Goal: Task Accomplishment & Management: Manage account settings

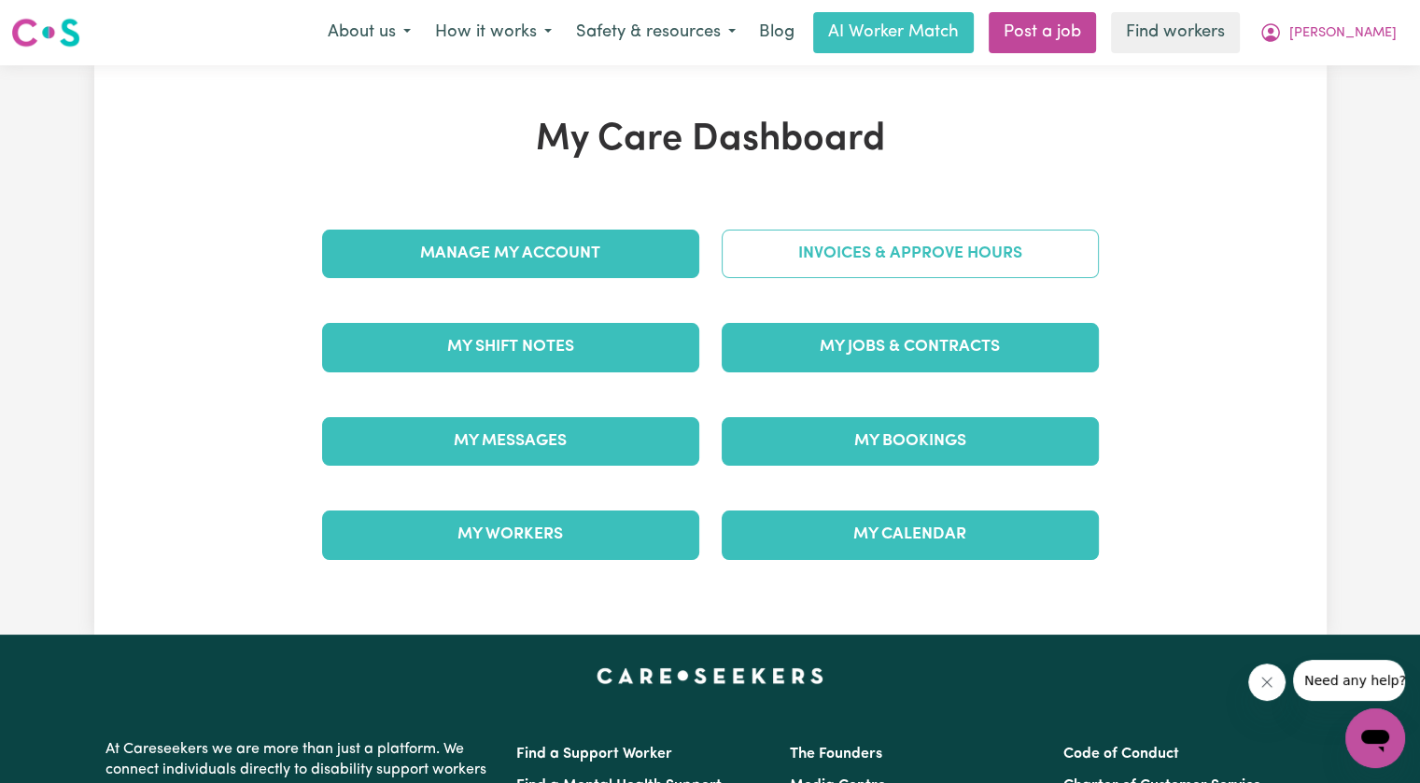
click at [742, 261] on link "Invoices & Approve Hours" at bounding box center [910, 254] width 377 height 49
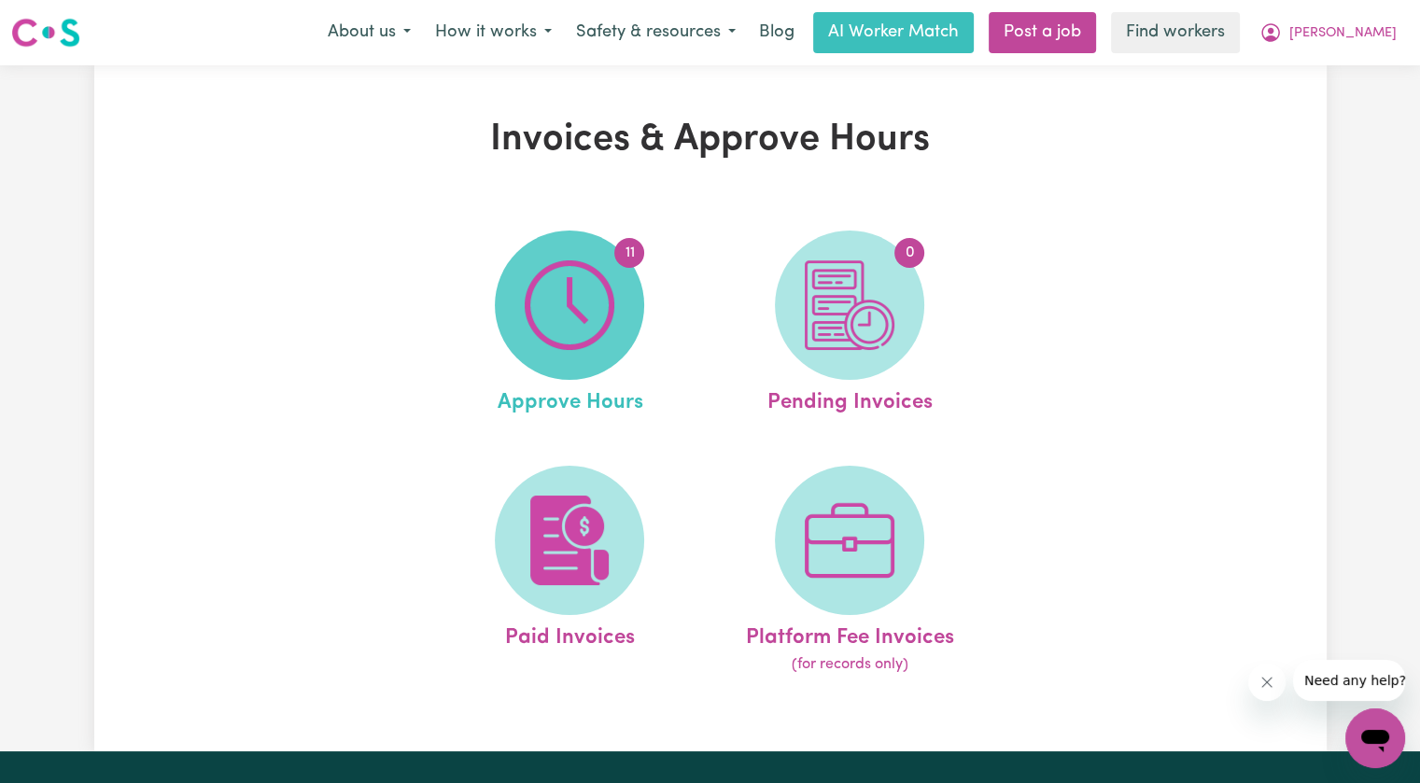
click at [622, 293] on span "11" at bounding box center [569, 305] width 149 height 149
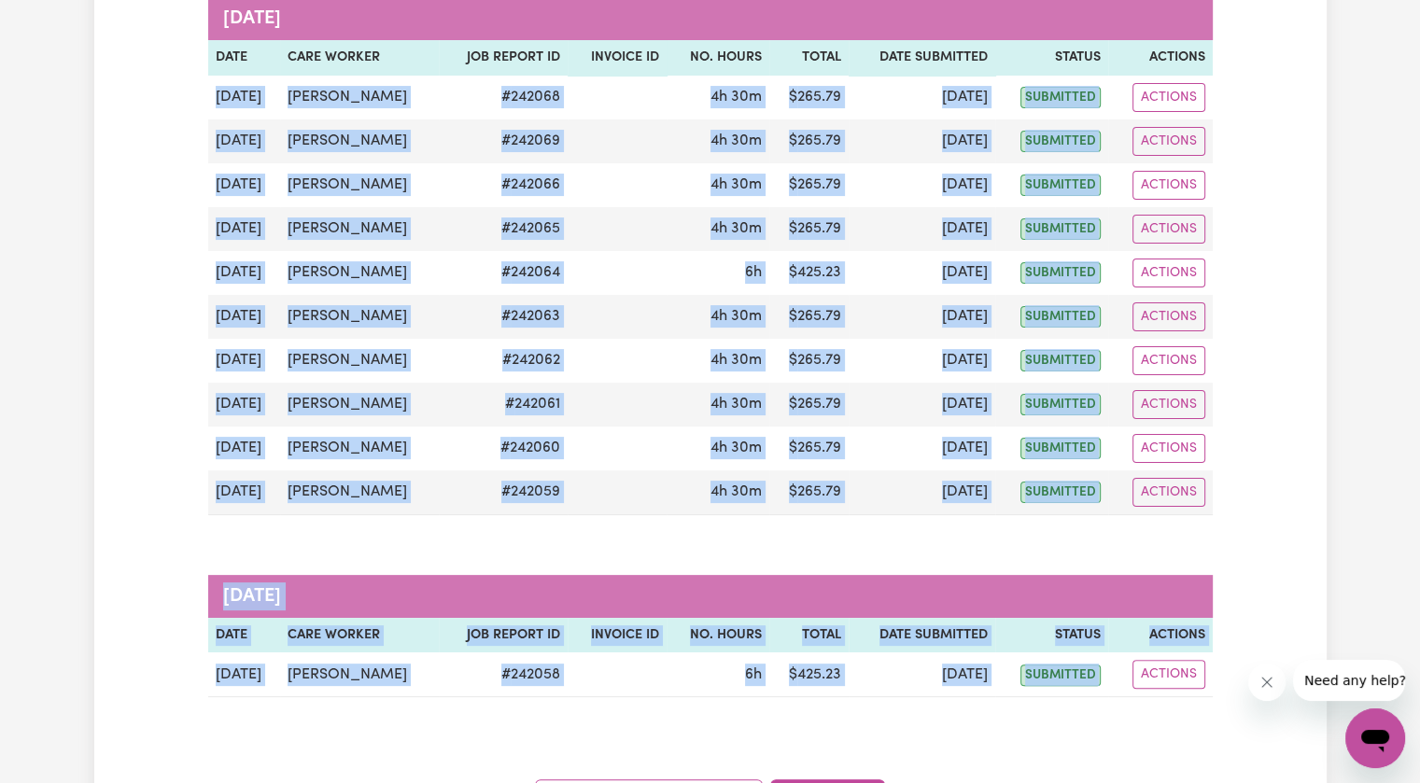
scroll to position [393, 0]
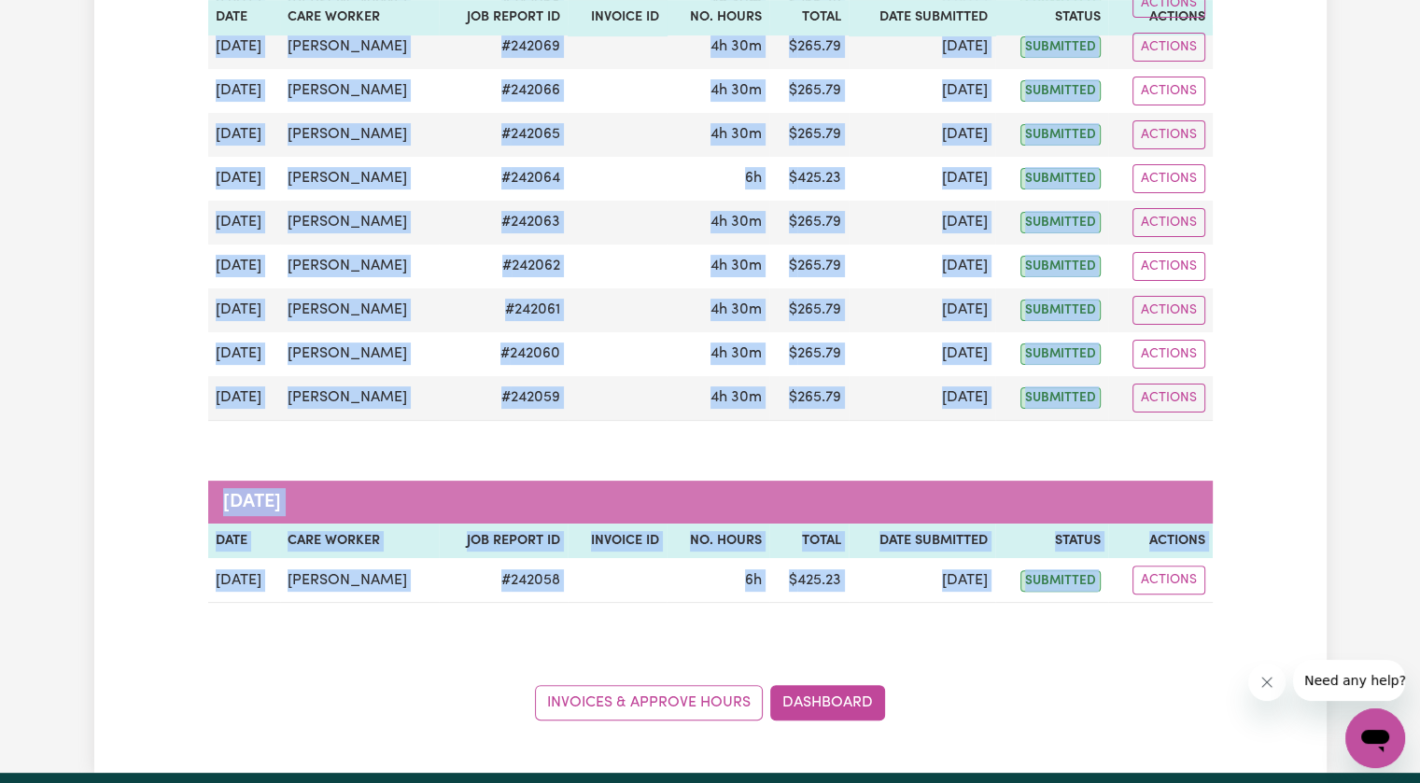
drag, startPoint x: 210, startPoint y: 390, endPoint x: 930, endPoint y: 529, distance: 733.1
click at [1077, 720] on div "Approve Hours Group by: Date Care Worker Status Search Export [DATE] Date Care …" at bounding box center [710, 222] width 1233 height 1101
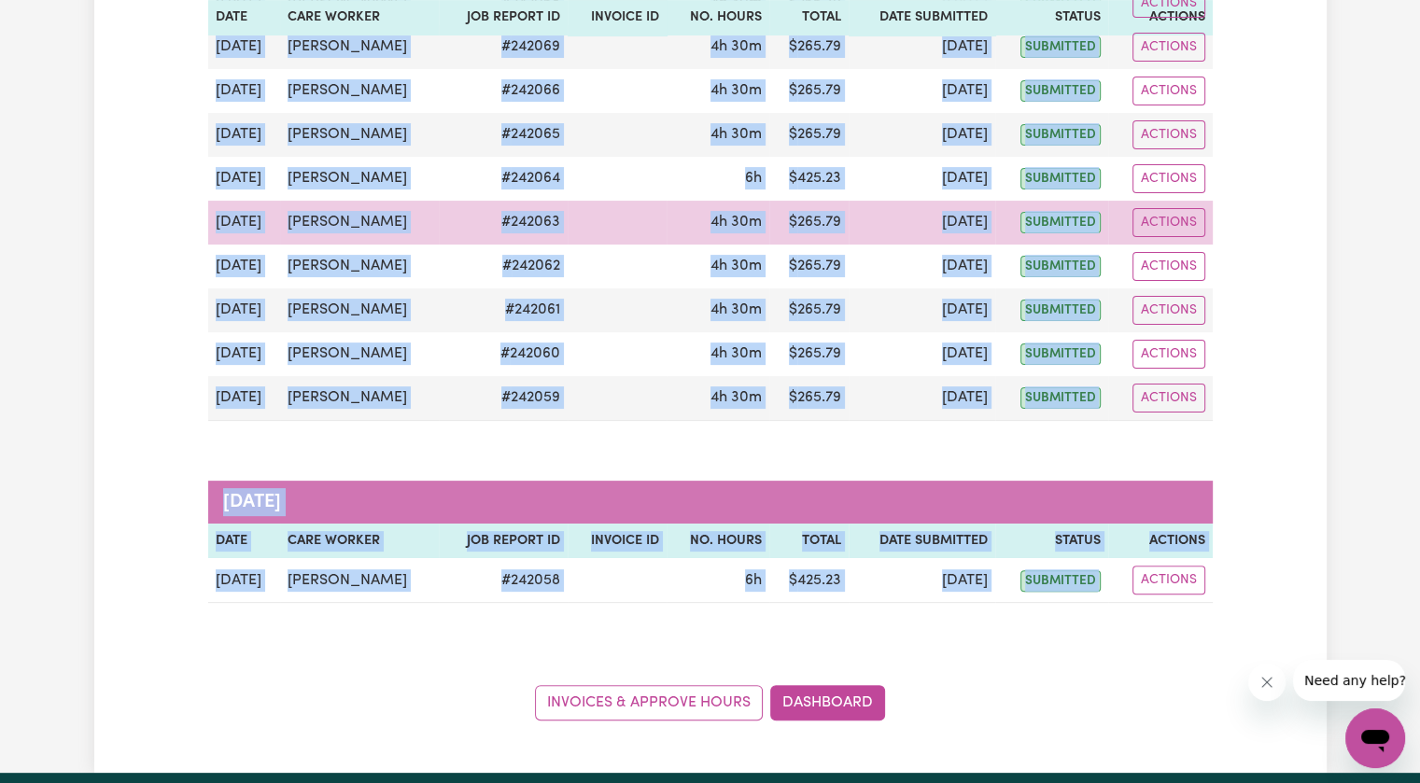
copy div "[DATE] [PERSON_NAME] # 242068 4h 30m $ 265.79 [DATE] submitted Actions [DATE] […"
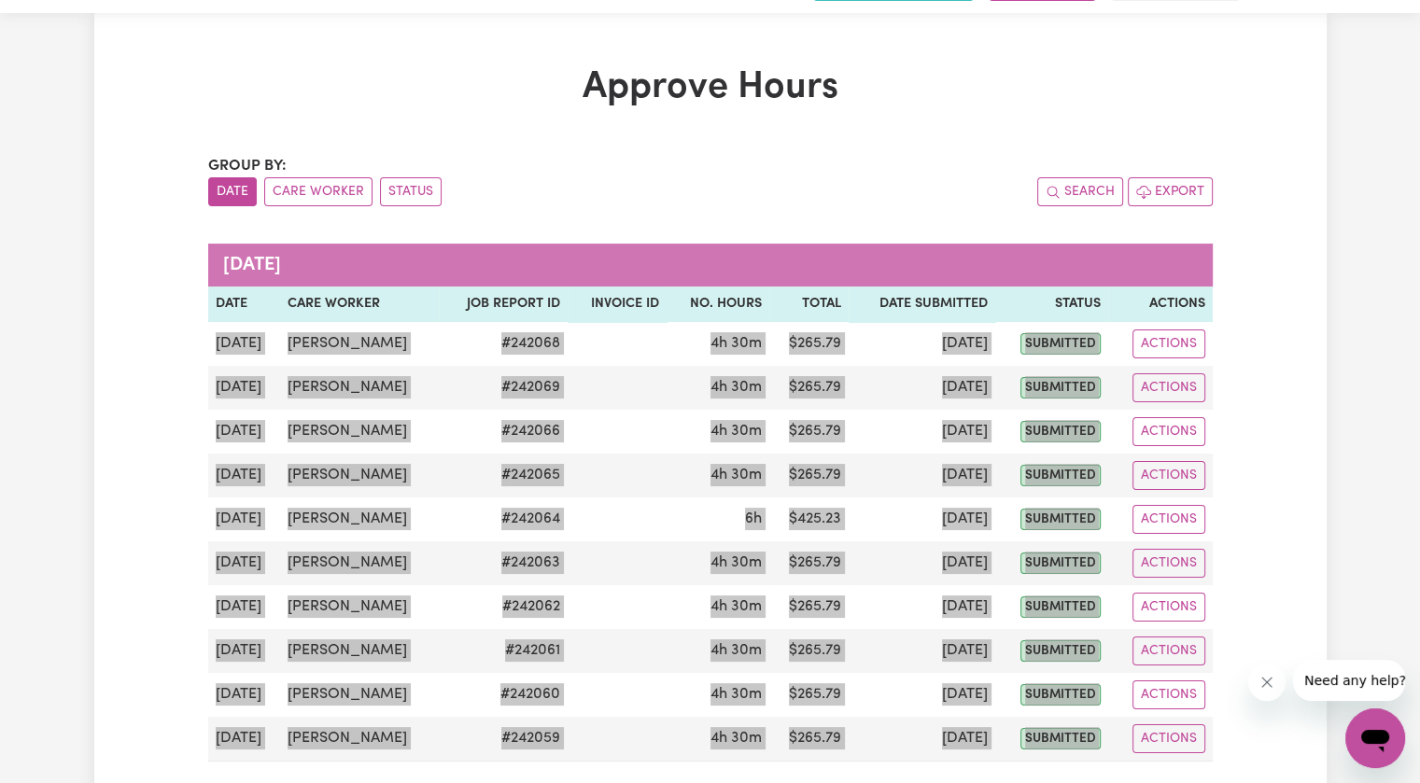
scroll to position [0, 0]
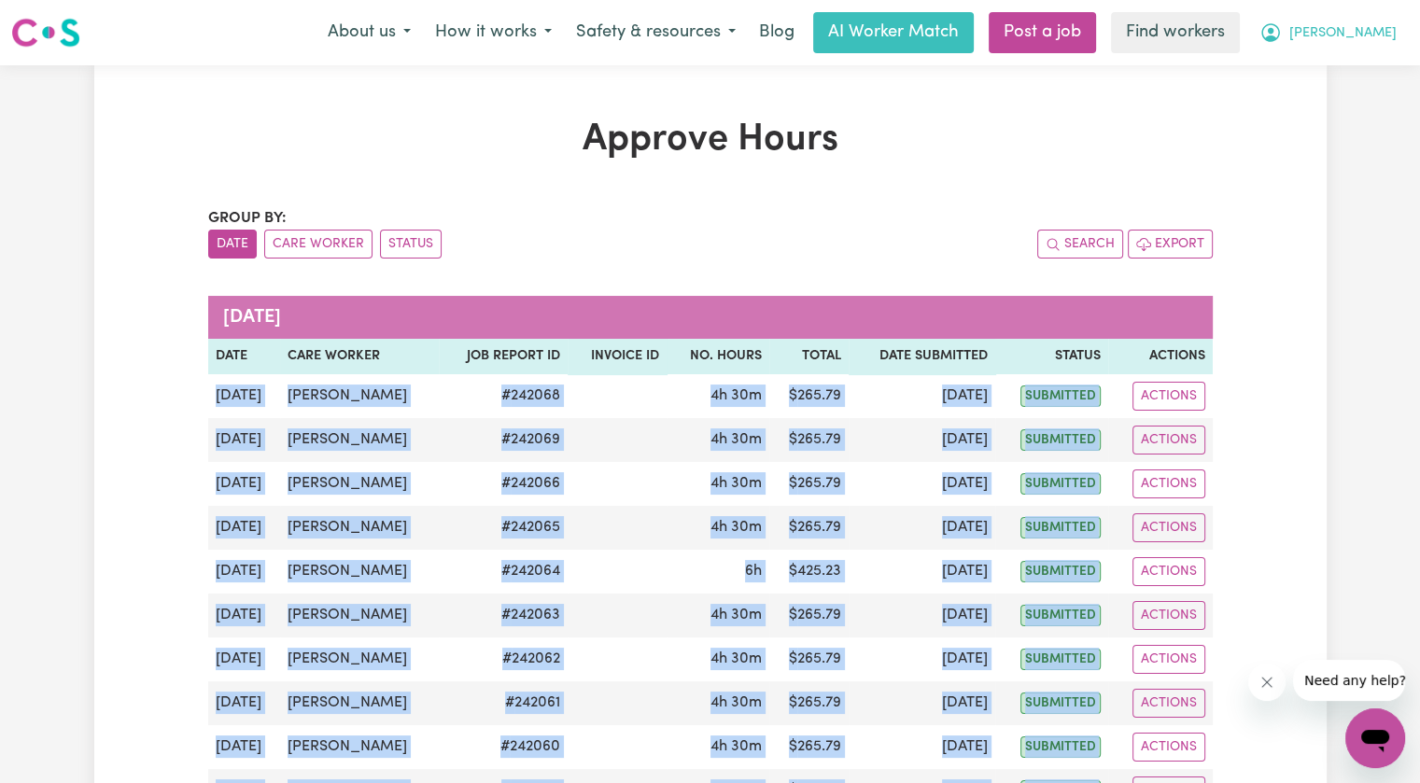
drag, startPoint x: 1352, startPoint y: 36, endPoint x: 1353, endPoint y: 48, distance: 11.2
click at [1352, 37] on button "[PERSON_NAME]" at bounding box center [1329, 32] width 162 height 39
drag, startPoint x: 1353, startPoint y: 48, endPoint x: 1347, endPoint y: 104, distance: 56.4
click at [1347, 104] on link "Logout" at bounding box center [1335, 107] width 148 height 35
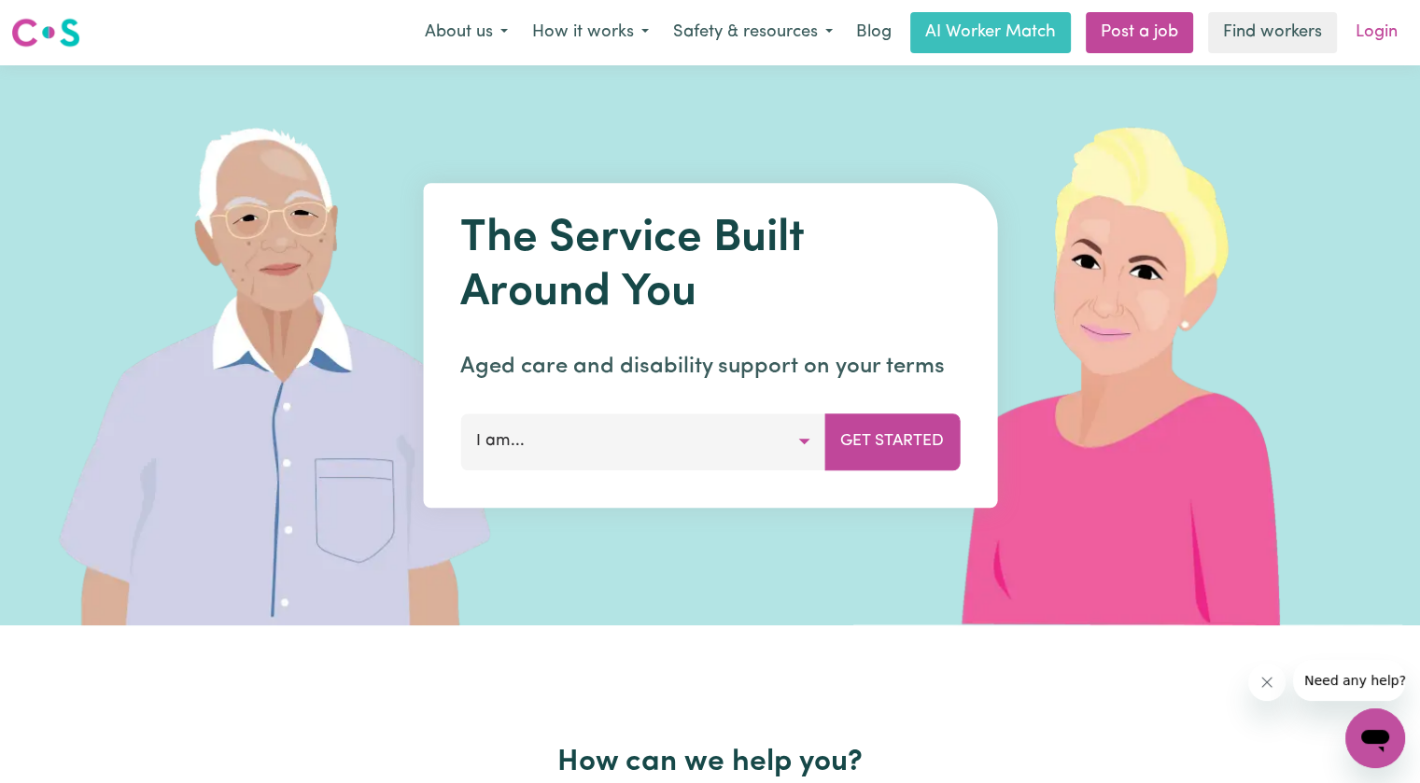
click at [1381, 29] on link "Login" at bounding box center [1377, 32] width 64 height 41
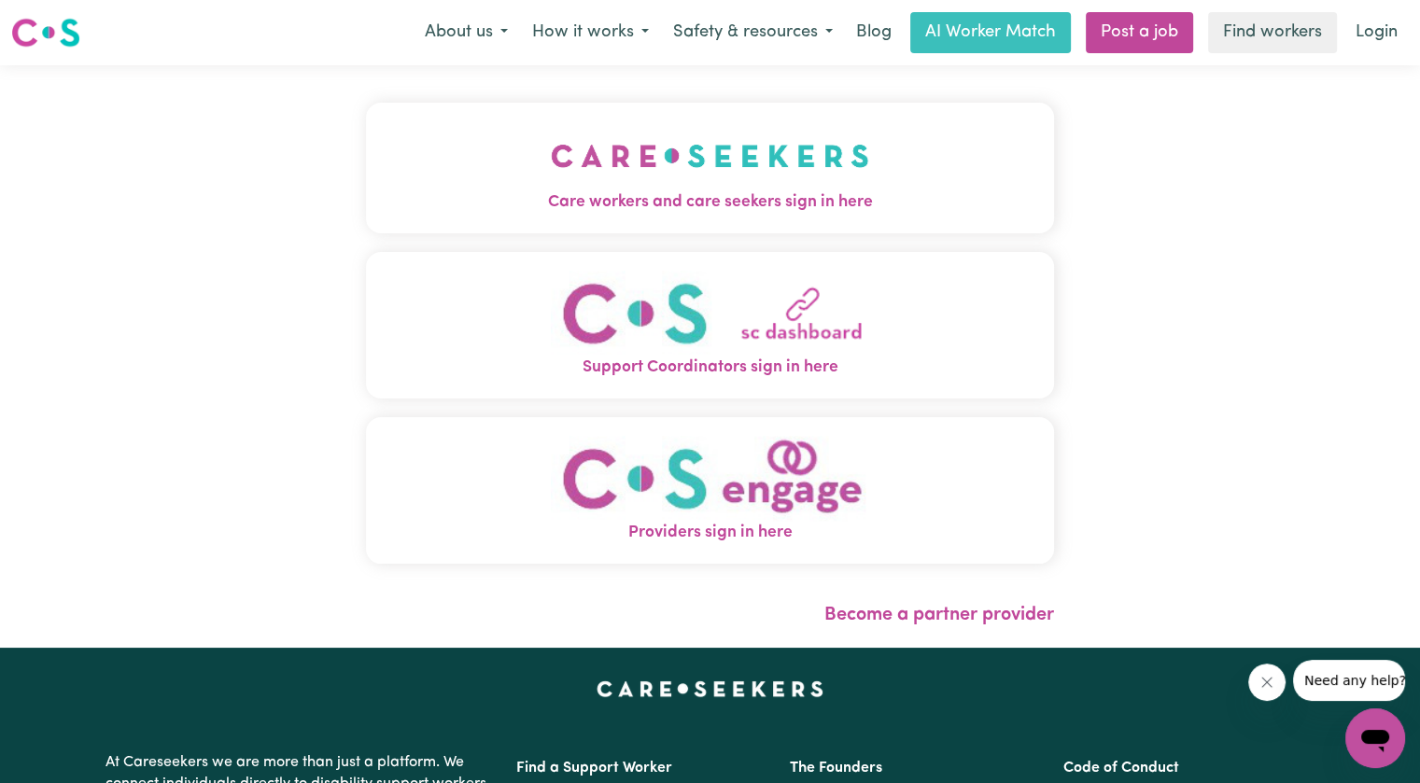
click at [493, 168] on button "Care workers and care seekers sign in here" at bounding box center [710, 168] width 688 height 131
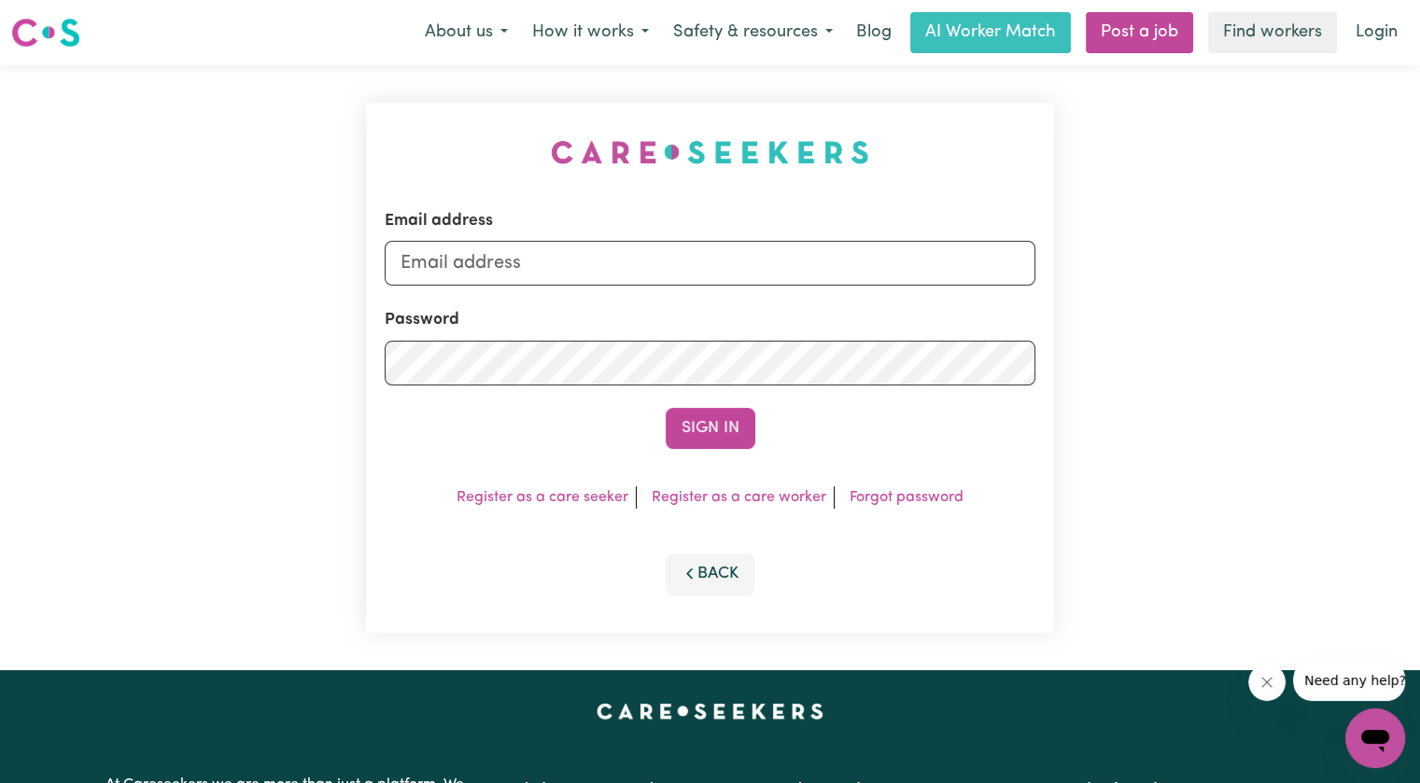
drag, startPoint x: 488, startPoint y: 240, endPoint x: 489, endPoint y: 249, distance: 9.4
click at [488, 241] on div "Email address" at bounding box center [710, 247] width 651 height 77
click at [489, 259] on input "Email address" at bounding box center [710, 263] width 651 height 45
type input "[PERSON_NAME][EMAIL_ADDRESS][DOMAIN_NAME]"
click at [666, 408] on button "Sign In" at bounding box center [711, 428] width 90 height 41
